Goal: Information Seeking & Learning: Learn about a topic

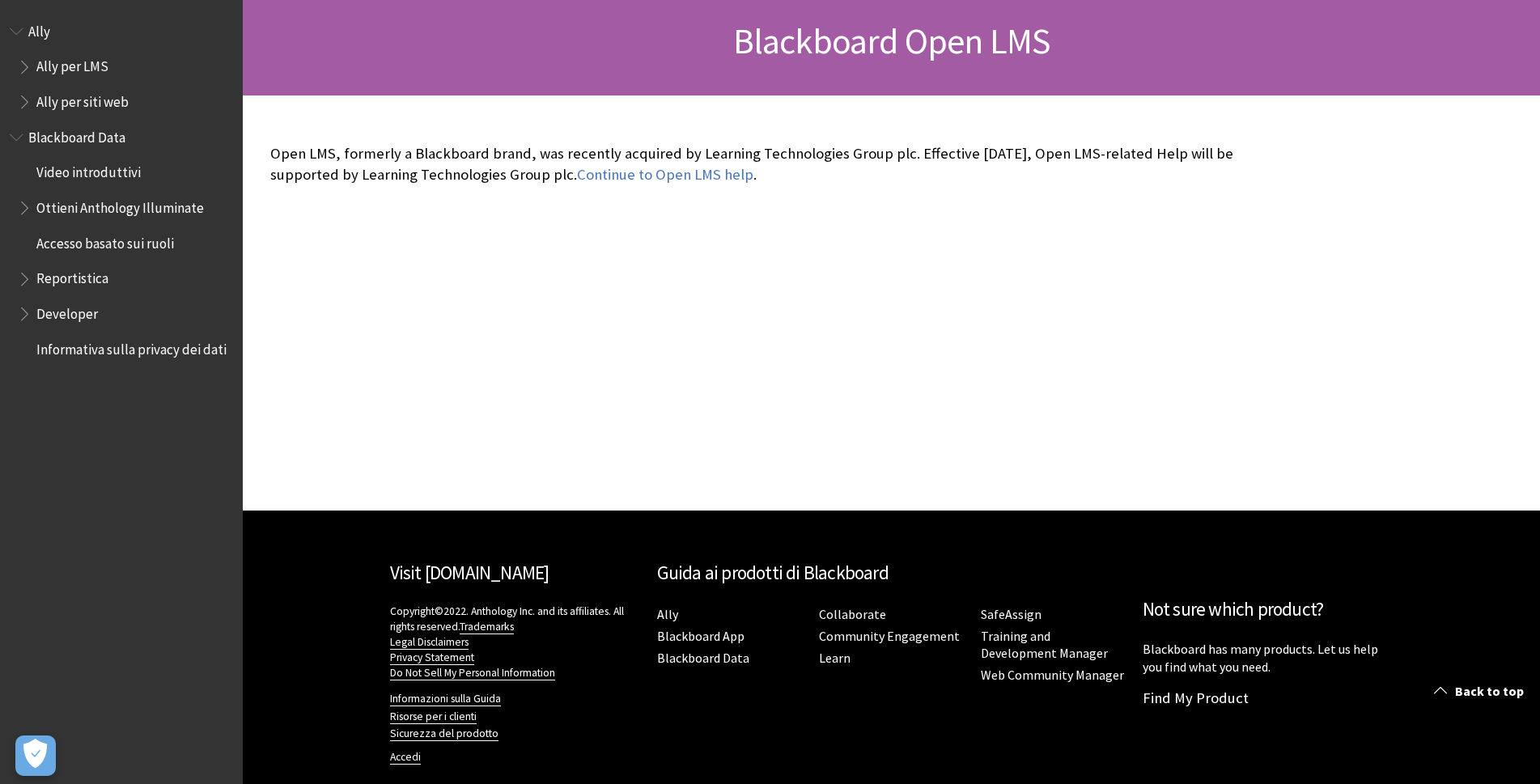
scroll to position [266, 0]
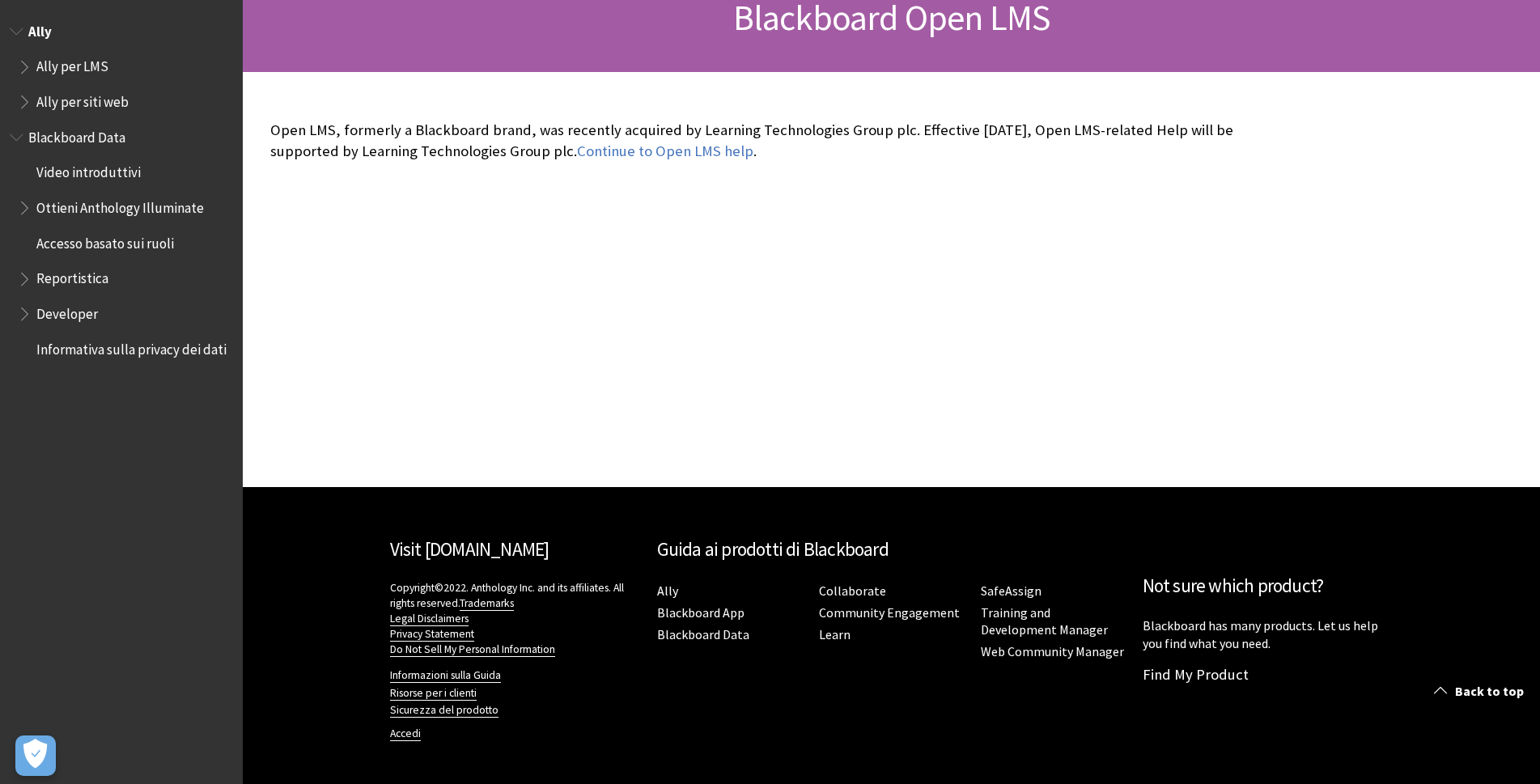
click at [58, 62] on span "Ally per LMS" at bounding box center [72, 64] width 72 height 22
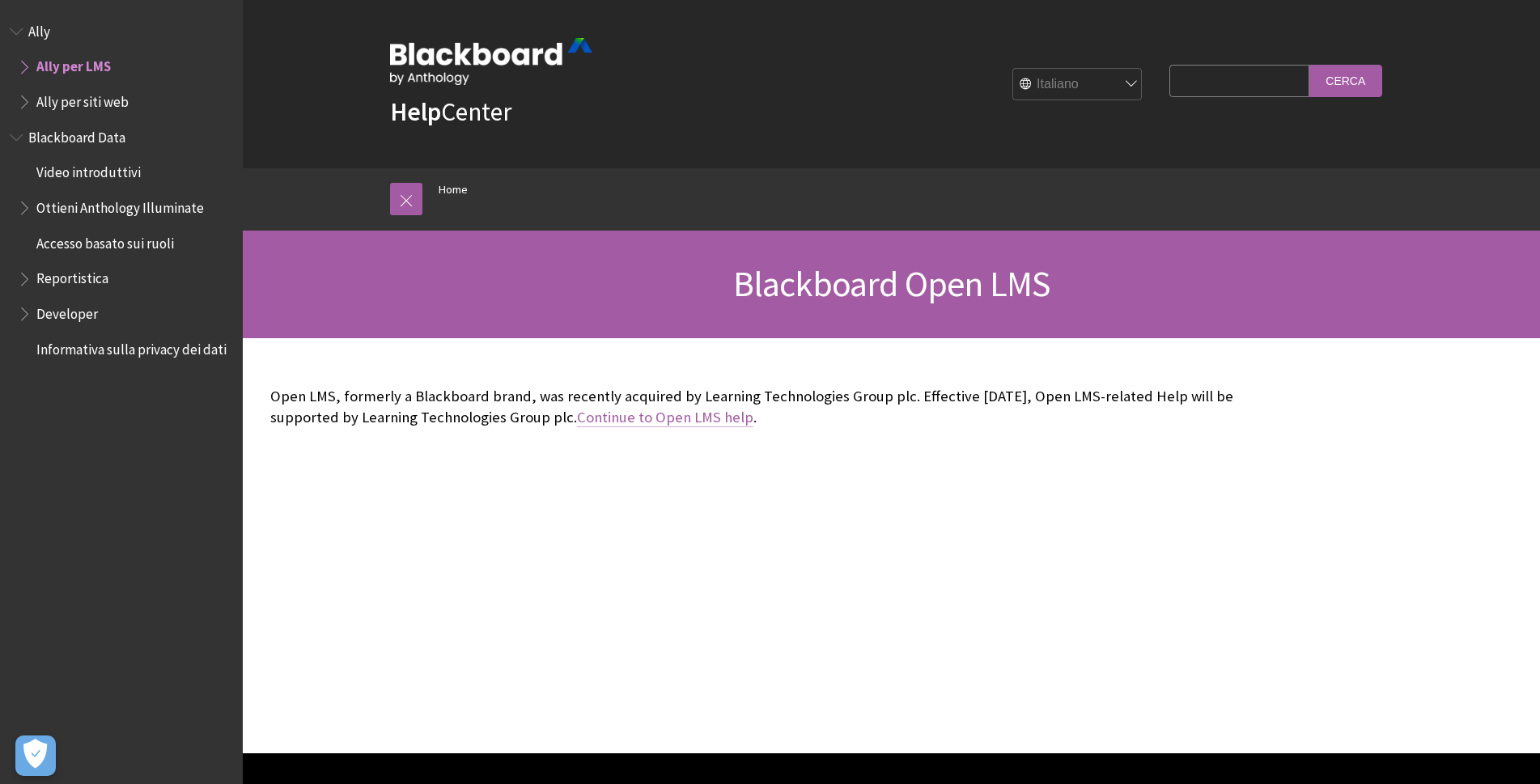
click at [610, 418] on link "Continue to Open LMS help" at bounding box center [666, 417] width 177 height 20
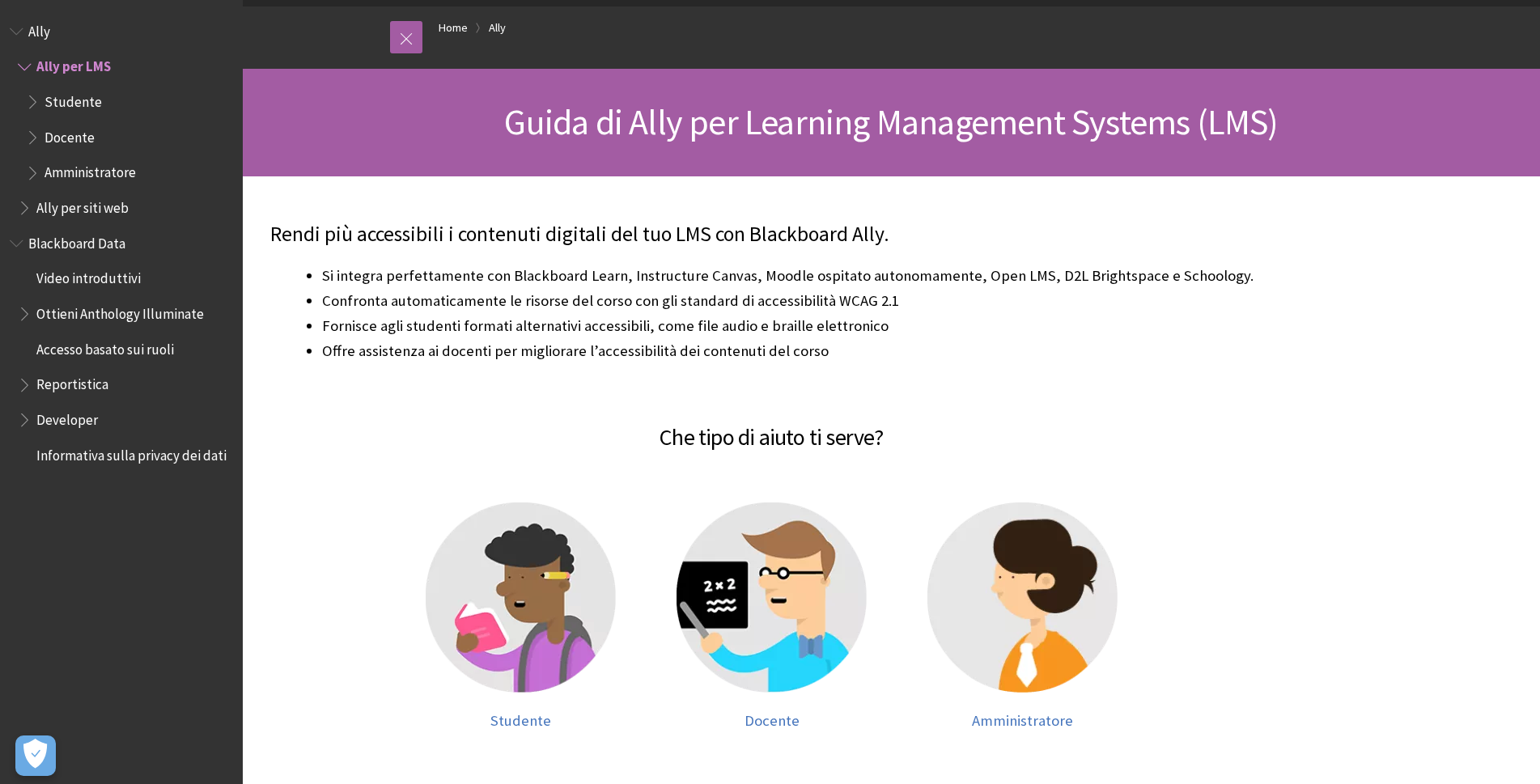
scroll to position [243, 0]
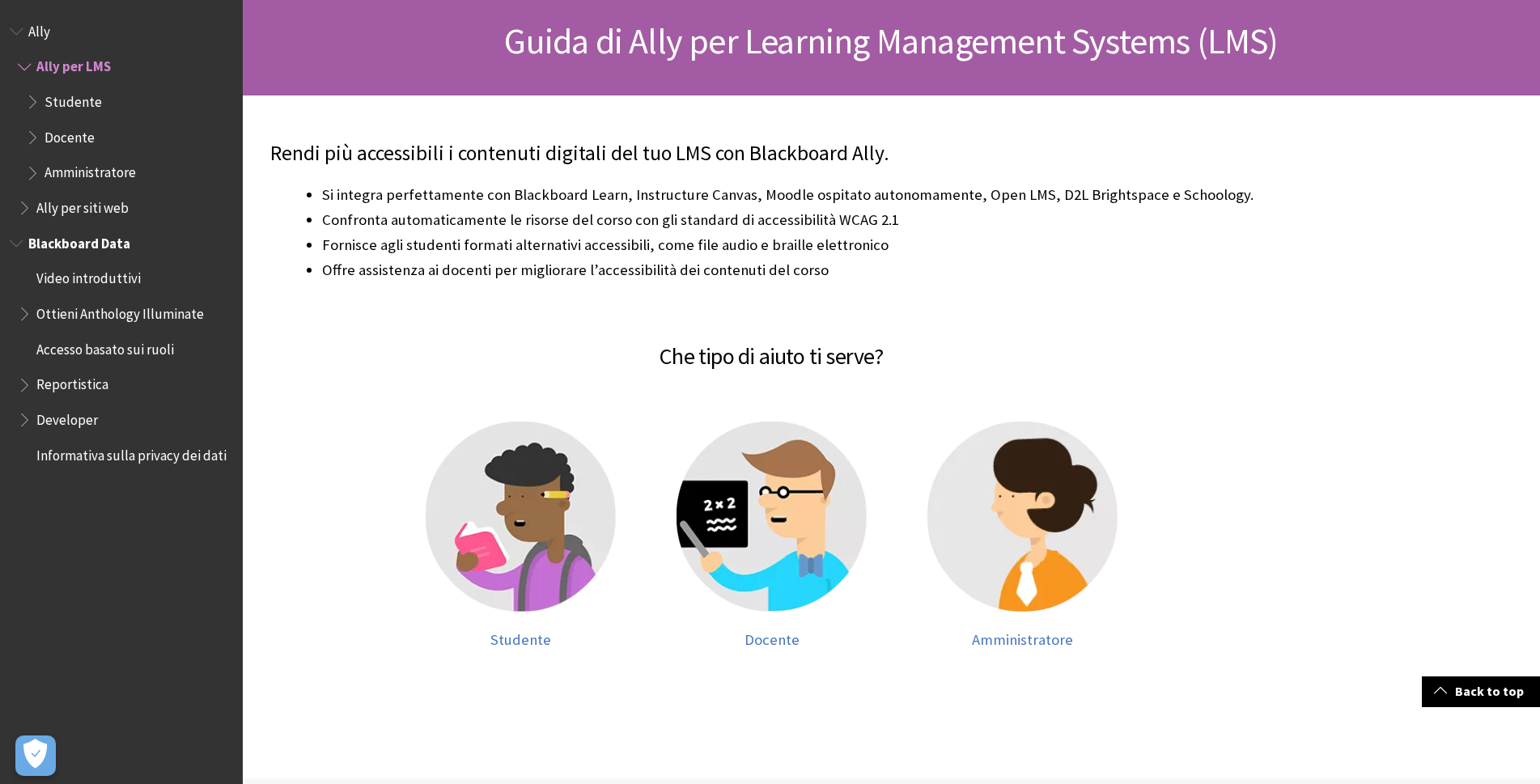
click at [72, 240] on span "Blackboard Data" at bounding box center [79, 240] width 102 height 22
